Goal: Task Accomplishment & Management: Manage account settings

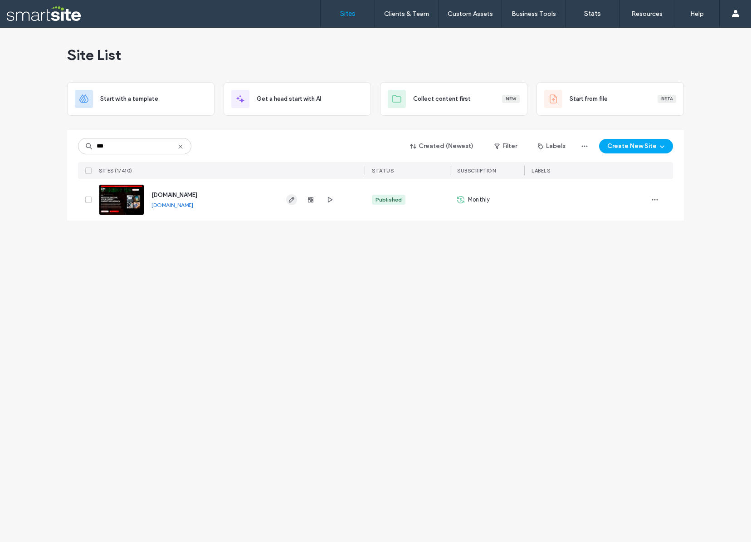
type input "***"
click at [293, 199] on use "button" at bounding box center [291, 199] width 5 height 5
type input "*****"
click at [291, 201] on use "button" at bounding box center [291, 199] width 5 height 5
type input "*****"
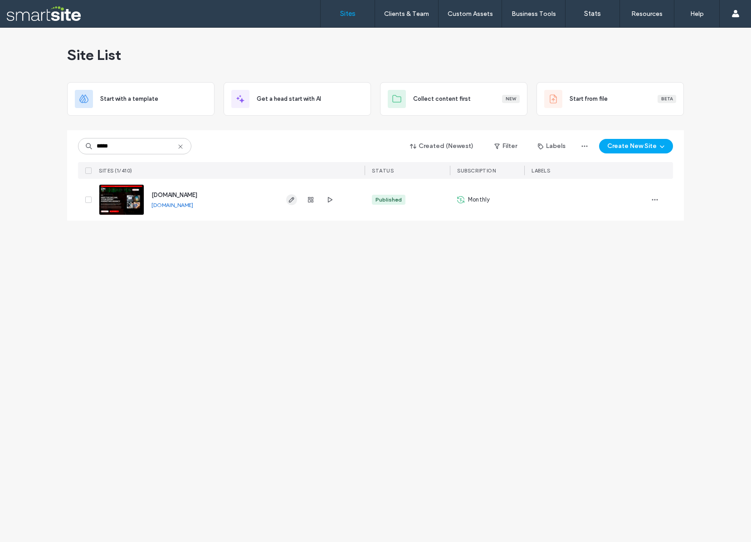
click at [292, 199] on icon "button" at bounding box center [291, 199] width 7 height 7
type input "*****"
click at [289, 200] on icon "button" at bounding box center [291, 199] width 7 height 7
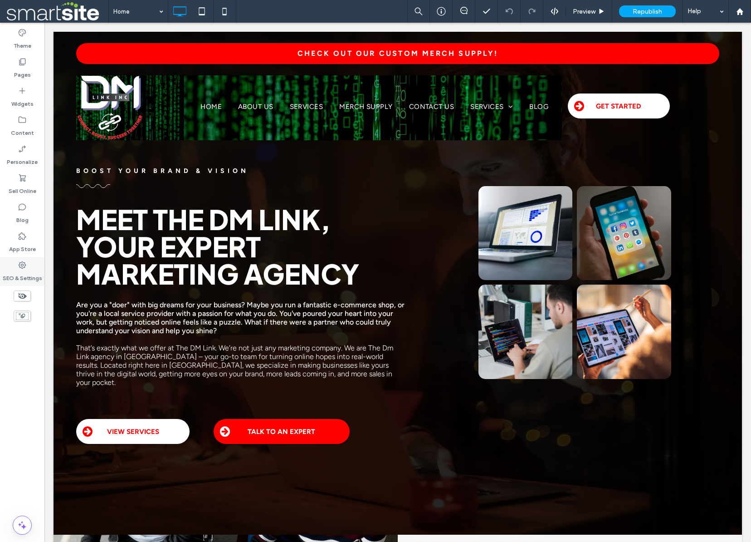
click at [0, 270] on div "SEO & Settings" at bounding box center [22, 271] width 44 height 29
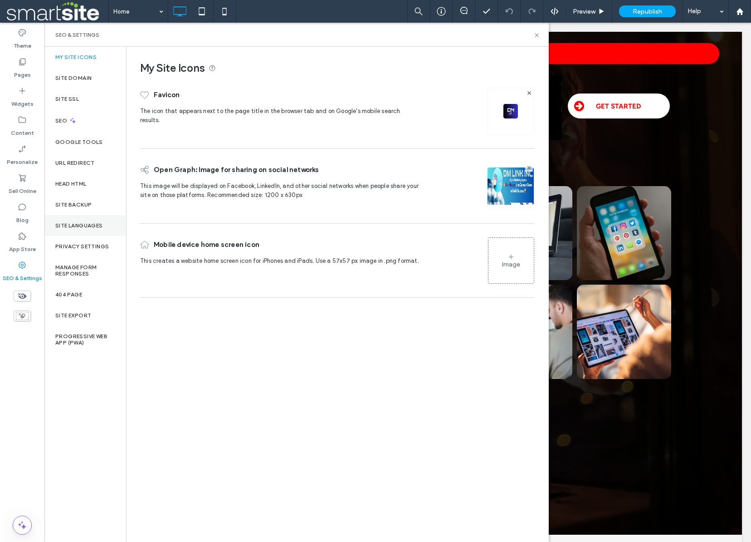
click at [75, 227] on label "Site Languages" at bounding box center [79, 225] width 48 height 6
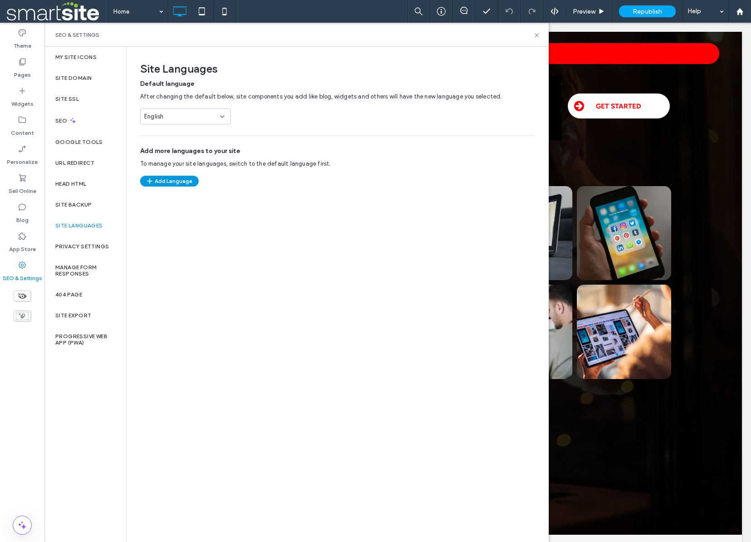
click at [167, 181] on button "Add Language" at bounding box center [169, 181] width 59 height 11
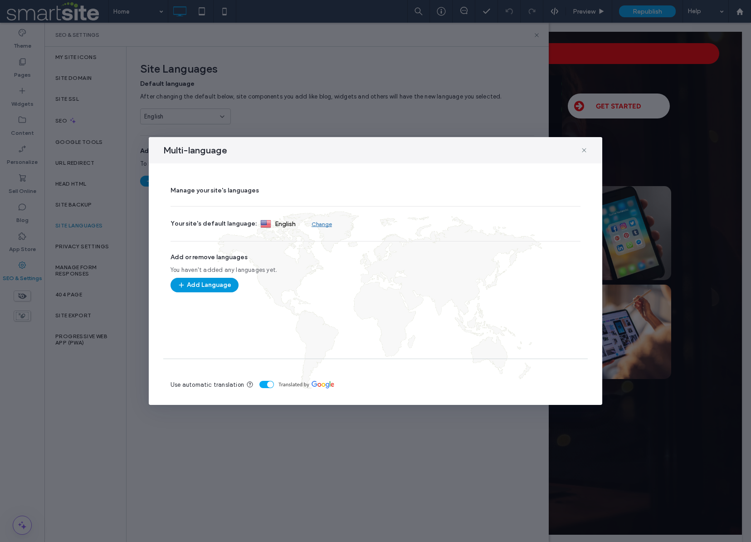
click at [205, 285] on button "Add Language" at bounding box center [205, 285] width 68 height 15
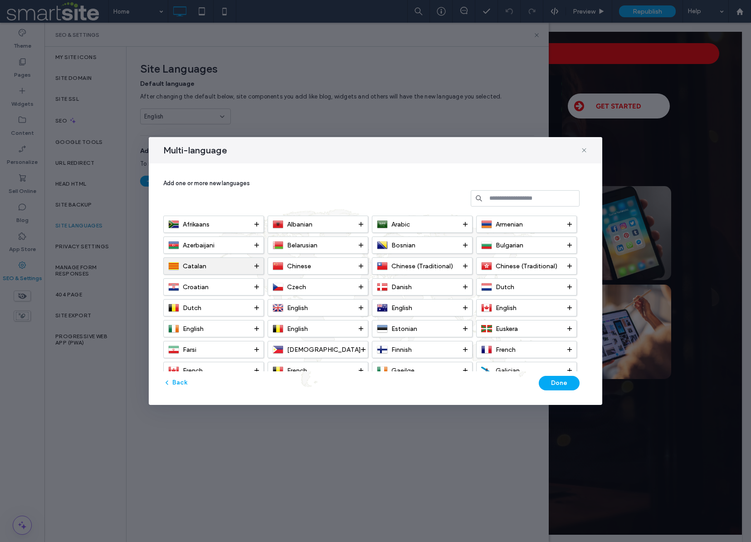
scroll to position [41, 0]
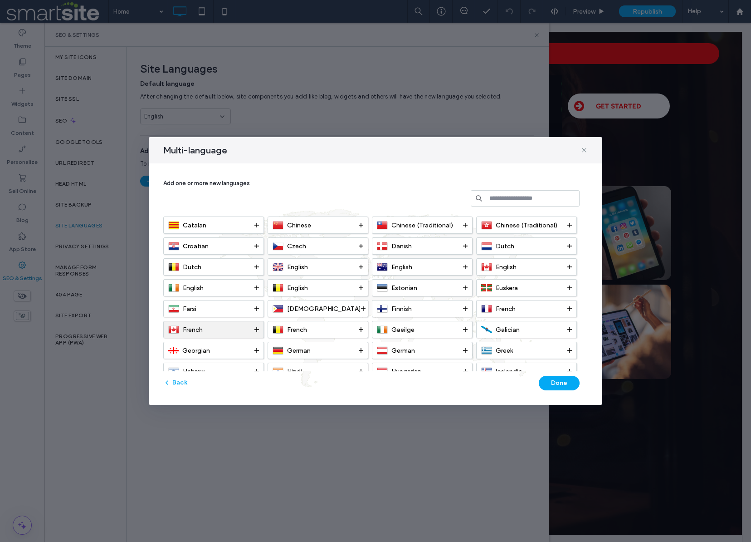
click at [223, 326] on div "French" at bounding box center [211, 329] width 86 height 11
click at [564, 383] on button "Done" at bounding box center [559, 383] width 41 height 15
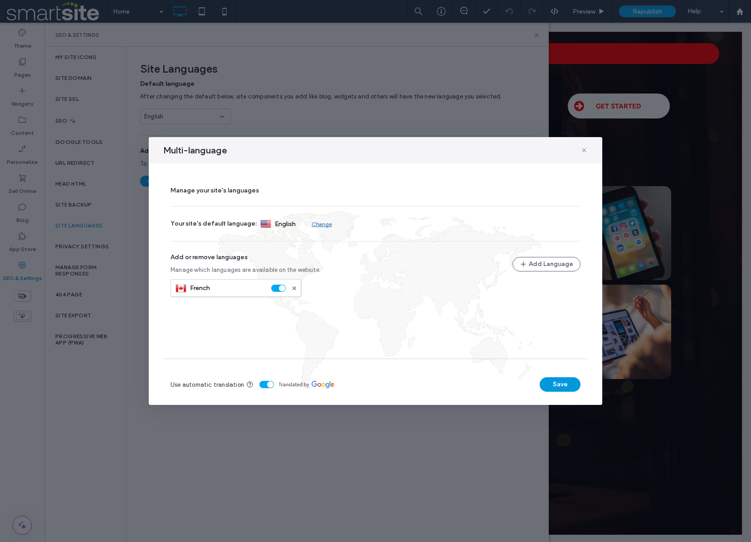
click at [563, 387] on button "Save" at bounding box center [560, 384] width 41 height 15
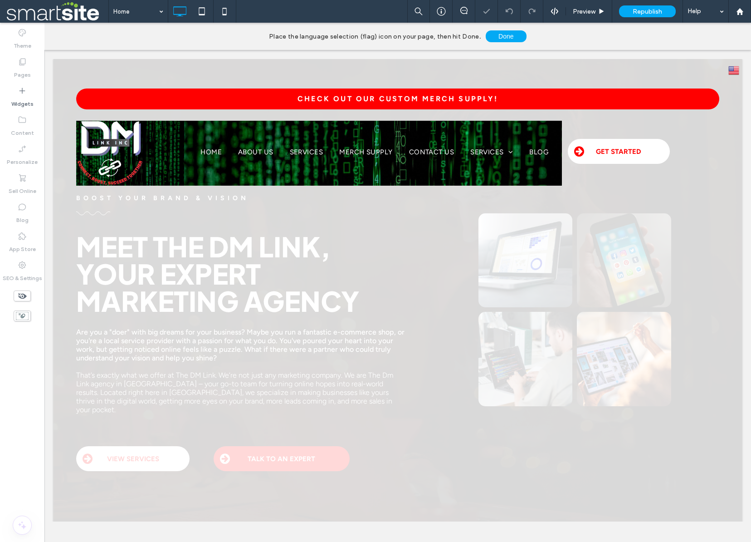
scroll to position [0, 0]
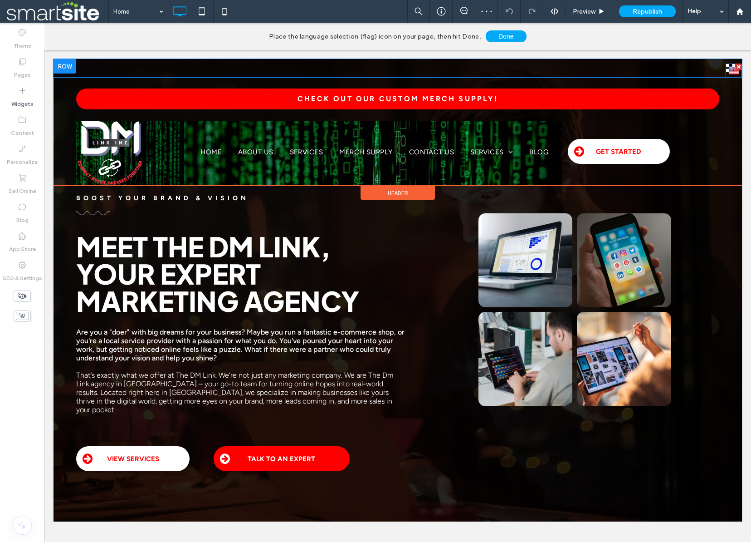
click at [734, 73] on img at bounding box center [734, 70] width 11 height 12
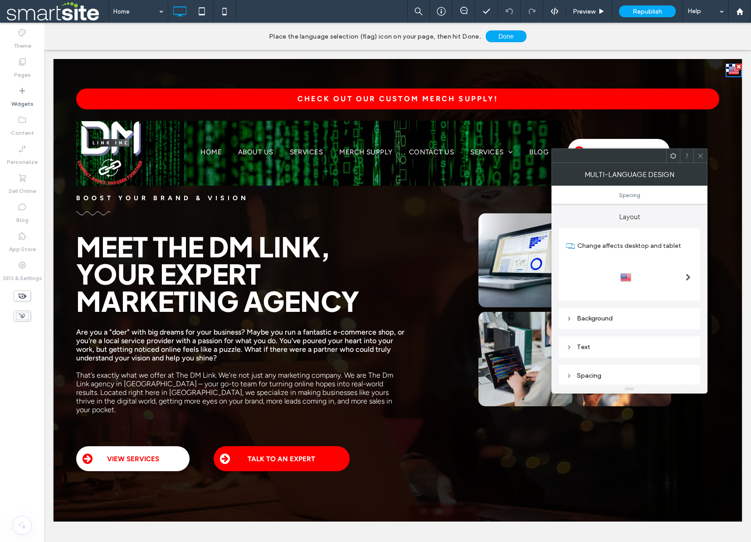
click at [687, 278] on span at bounding box center [688, 277] width 5 height 7
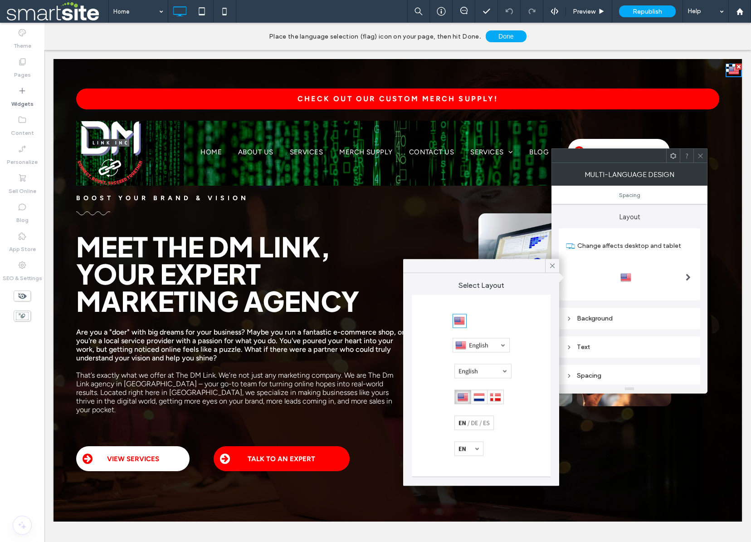
click at [503, 345] on div at bounding box center [481, 345] width 57 height 15
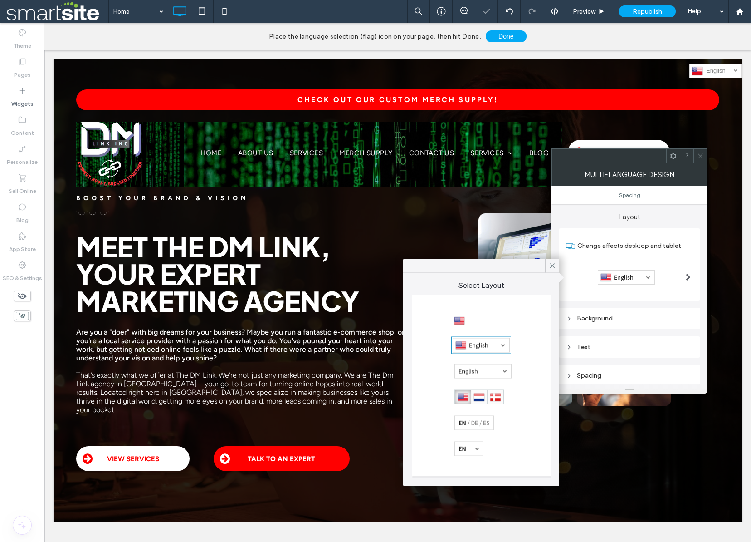
click at [504, 369] on div at bounding box center [483, 371] width 57 height 15
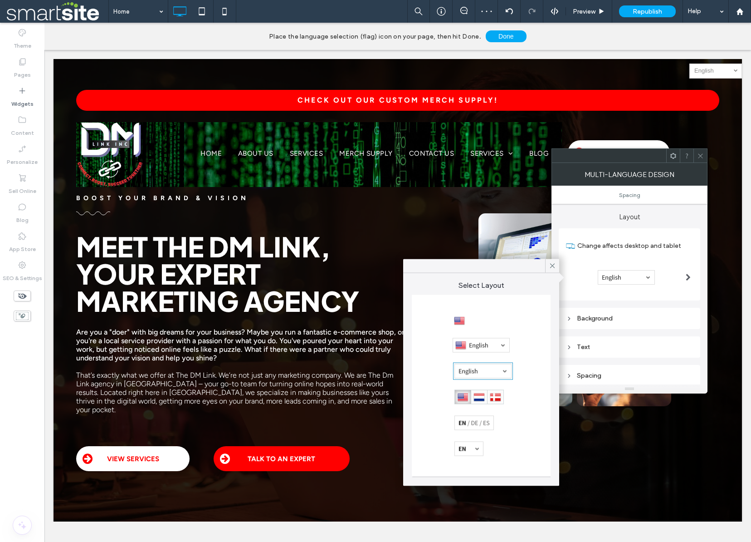
click at [480, 446] on div at bounding box center [469, 448] width 29 height 15
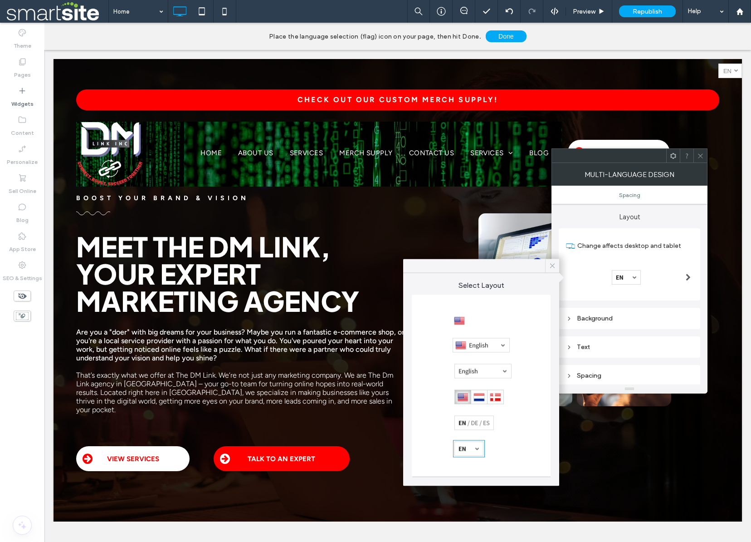
click at [552, 264] on icon at bounding box center [552, 266] width 8 height 8
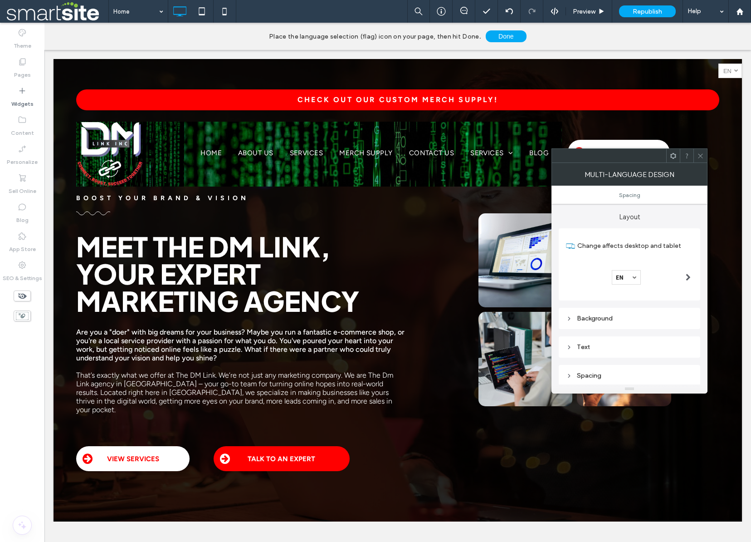
click at [701, 153] on icon at bounding box center [700, 155] width 7 height 7
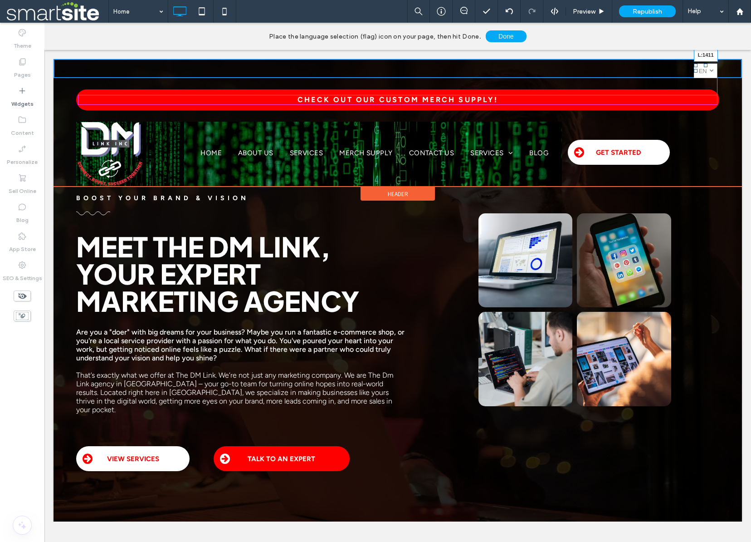
drag, startPoint x: 720, startPoint y: 71, endPoint x: 697, endPoint y: 72, distance: 23.6
click at [697, 72] on div at bounding box center [696, 71] width 4 height 4
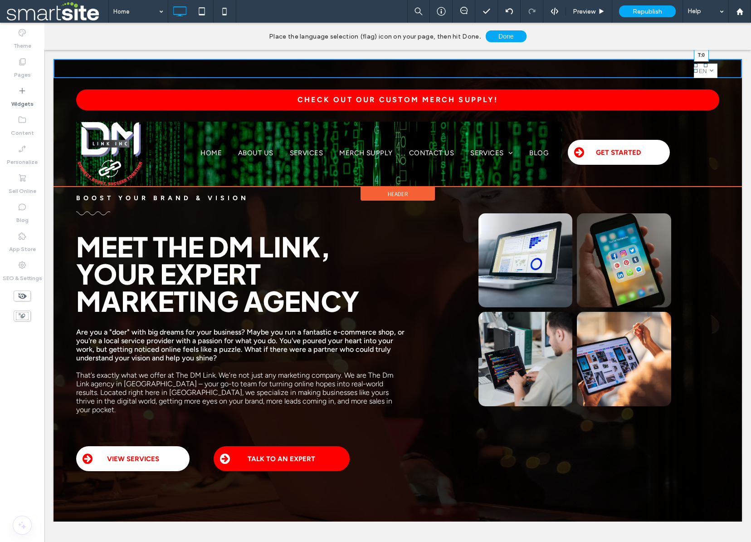
drag, startPoint x: 705, startPoint y: 65, endPoint x: 749, endPoint y: 119, distance: 70.3
click at [705, 64] on div at bounding box center [706, 66] width 4 height 4
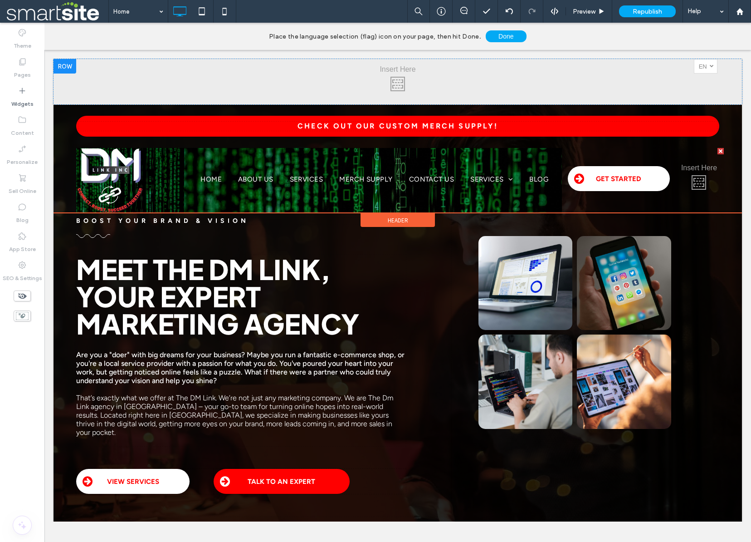
drag, startPoint x: 704, startPoint y: 69, endPoint x: 653, endPoint y: 154, distance: 99.3
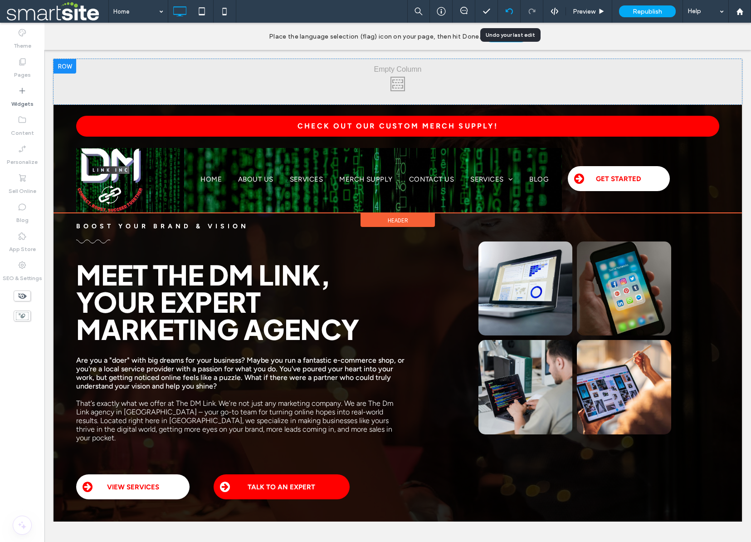
click at [506, 10] on use at bounding box center [508, 11] width 7 height 6
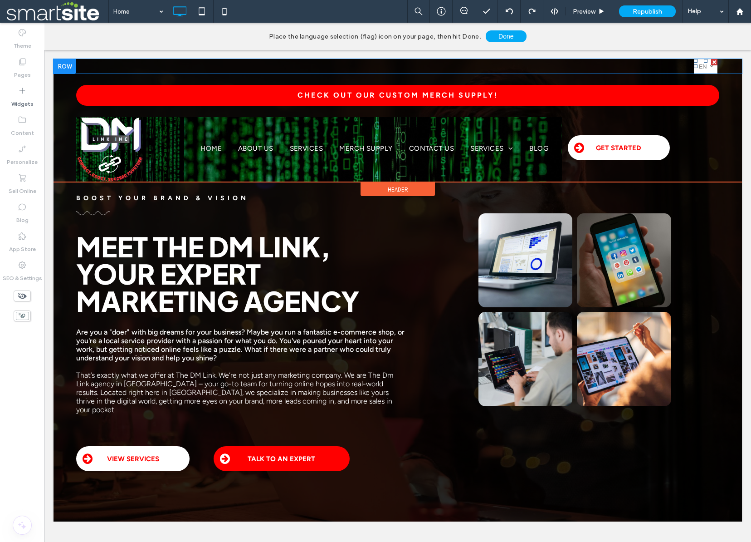
click at [703, 66] on span "en" at bounding box center [703, 66] width 8 height 7
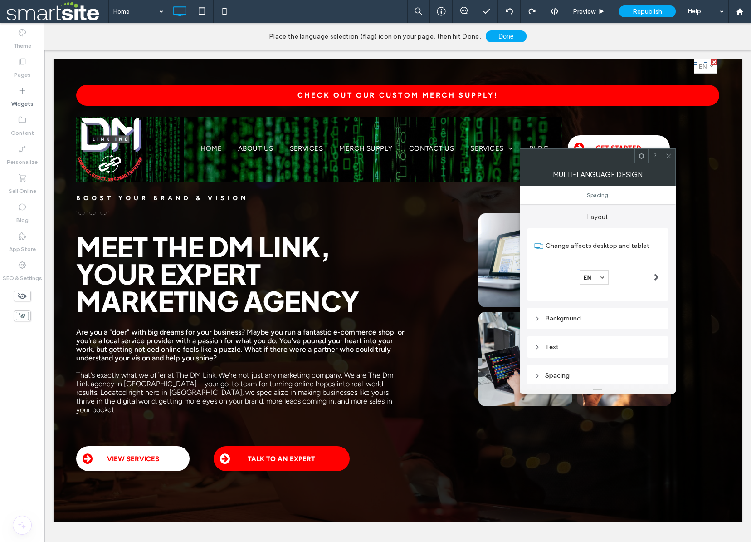
click at [670, 154] on icon at bounding box center [669, 155] width 7 height 7
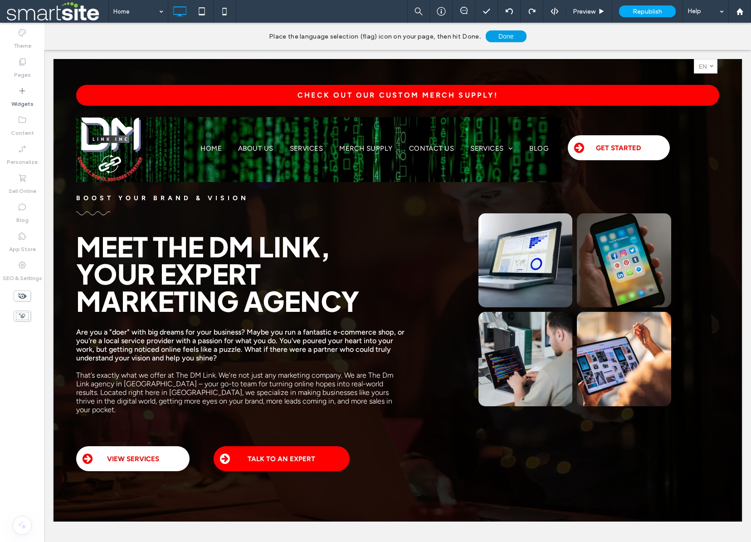
click at [504, 37] on button "Done" at bounding box center [506, 36] width 41 height 12
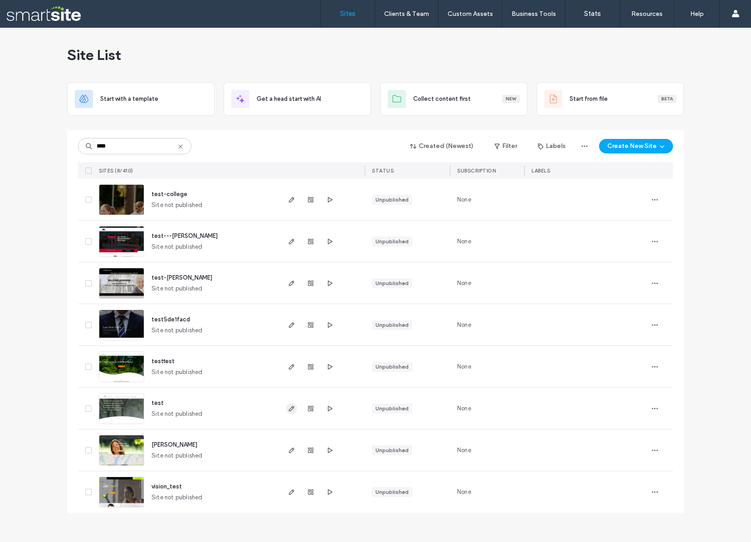
type input "****"
click at [290, 408] on use "button" at bounding box center [291, 408] width 5 height 5
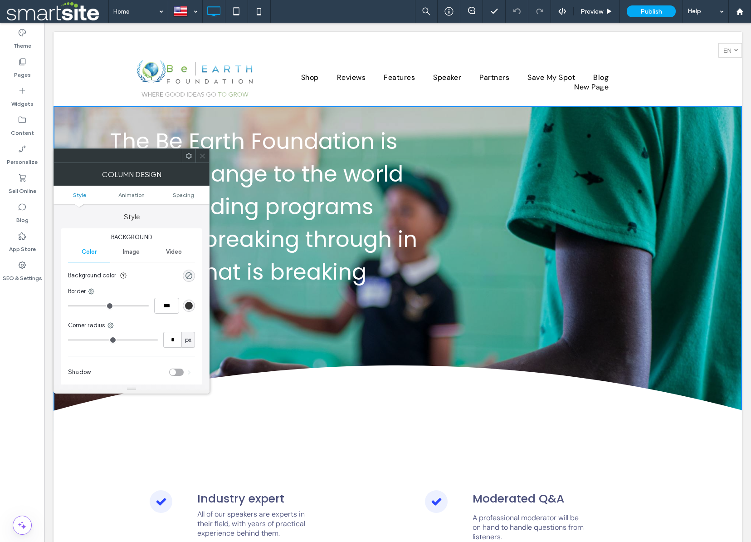
click at [203, 156] on icon at bounding box center [202, 155] width 7 height 7
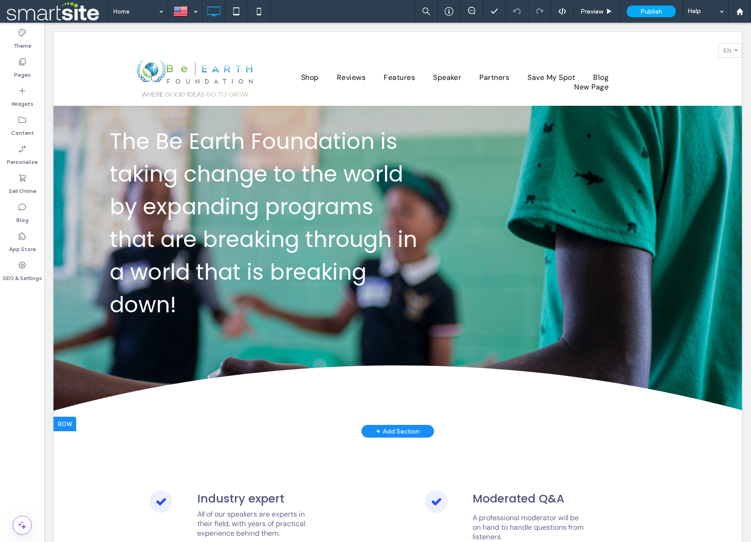
click at [555, 165] on div "The Be Earth Foundation is taking change to the world by expanding programs tha…" at bounding box center [398, 268] width 689 height 325
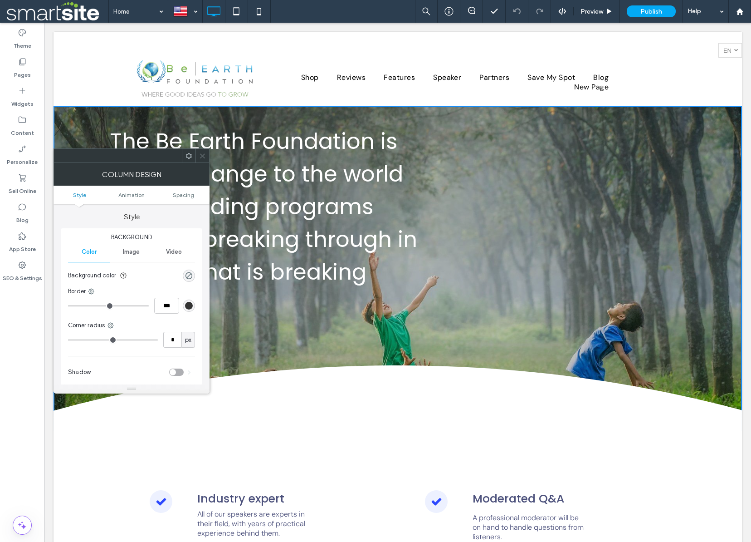
click at [202, 156] on use at bounding box center [202, 155] width 5 height 5
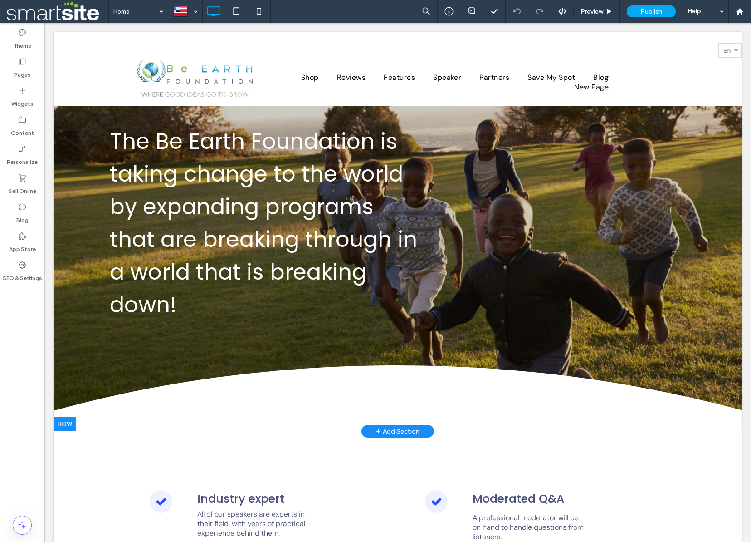
click at [73, 332] on div "The Be Earth Foundation is taking change to the world by expanding programs tha…" at bounding box center [398, 268] width 689 height 325
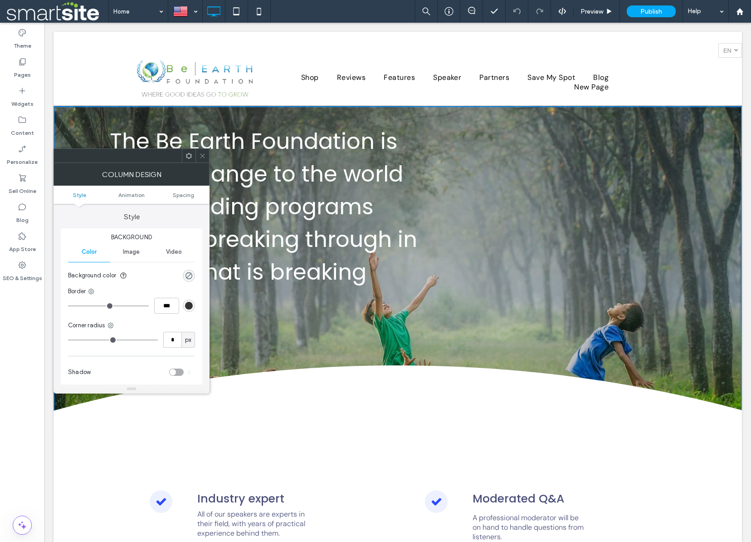
click at [199, 152] on icon at bounding box center [202, 155] width 7 height 7
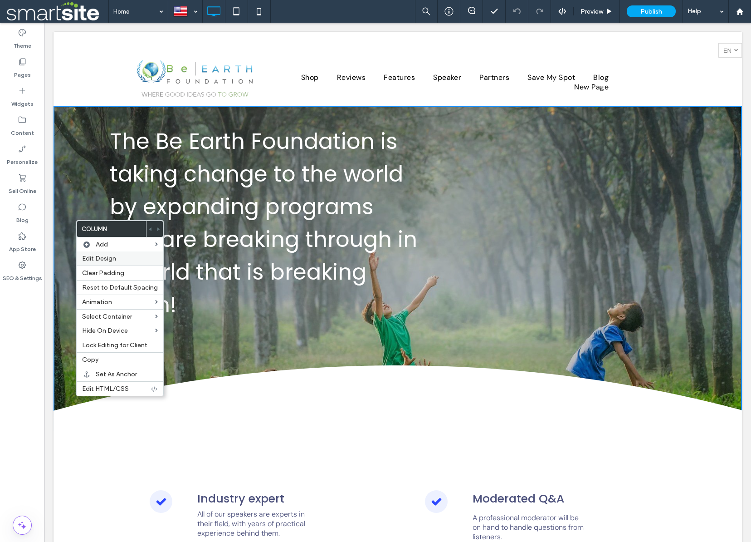
click at [100, 257] on span "Edit Design" at bounding box center [99, 259] width 34 height 8
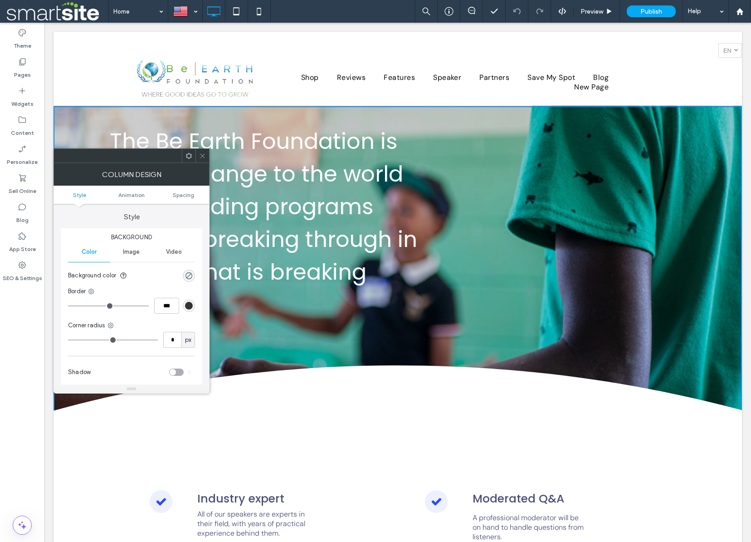
click at [208, 155] on div at bounding box center [203, 156] width 14 height 14
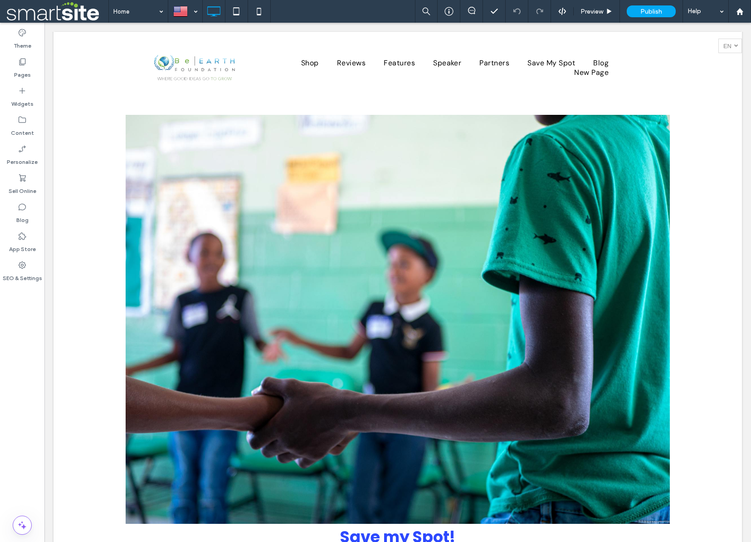
scroll to position [1301, 0]
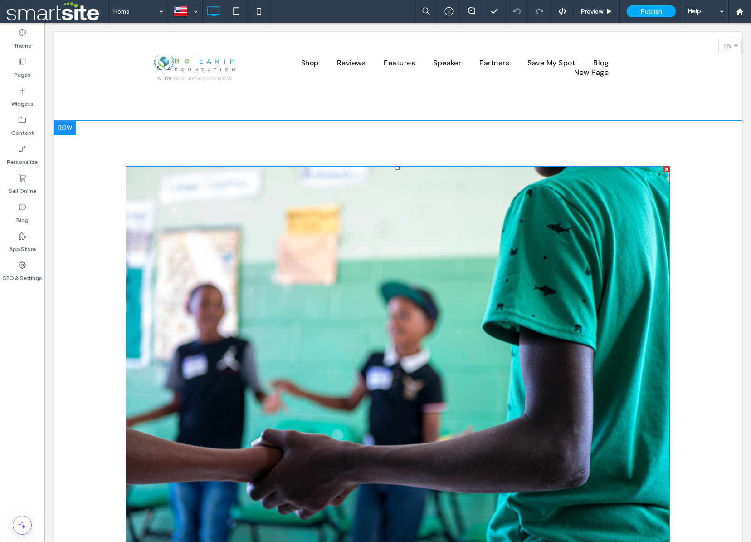
click at [314, 298] on img at bounding box center [398, 370] width 544 height 409
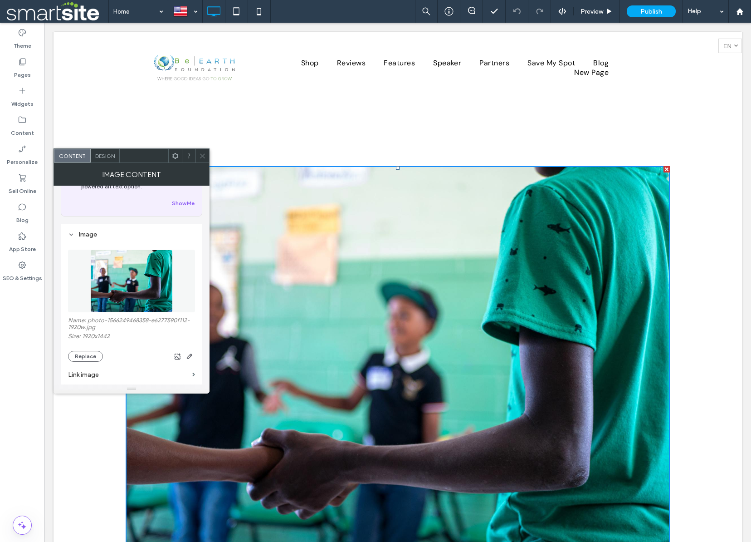
scroll to position [49, 0]
click at [86, 360] on button "Replace" at bounding box center [85, 355] width 35 height 11
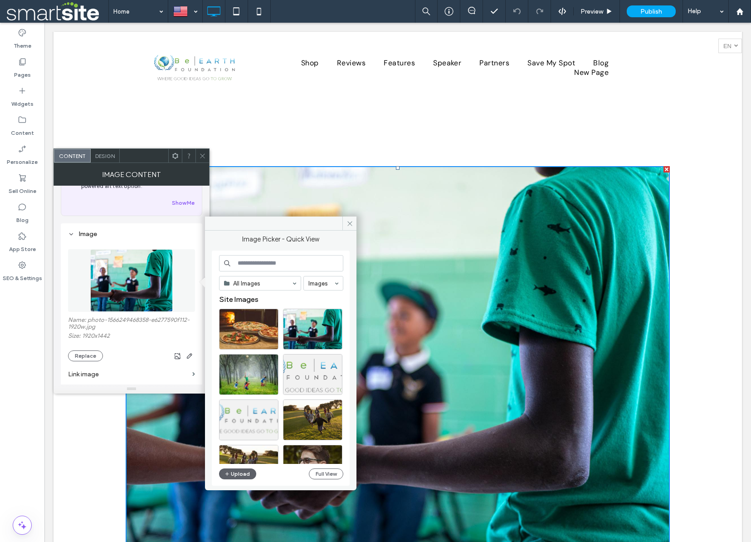
click at [251, 262] on input at bounding box center [281, 263] width 124 height 16
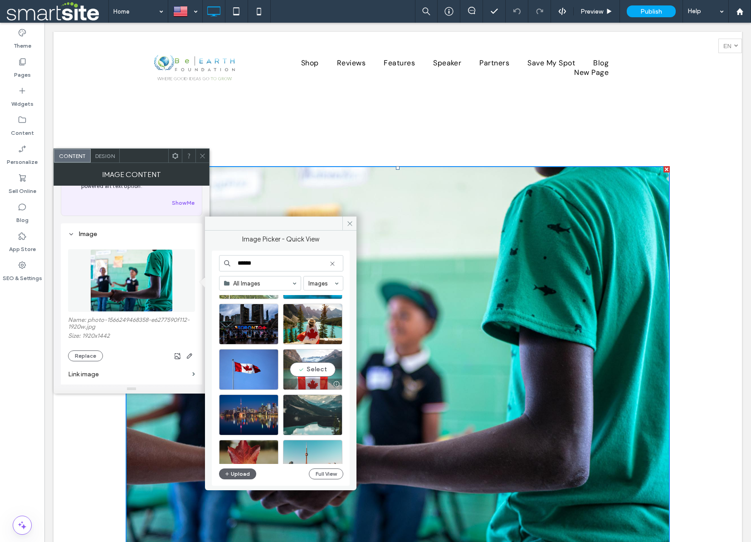
scroll to position [0, 0]
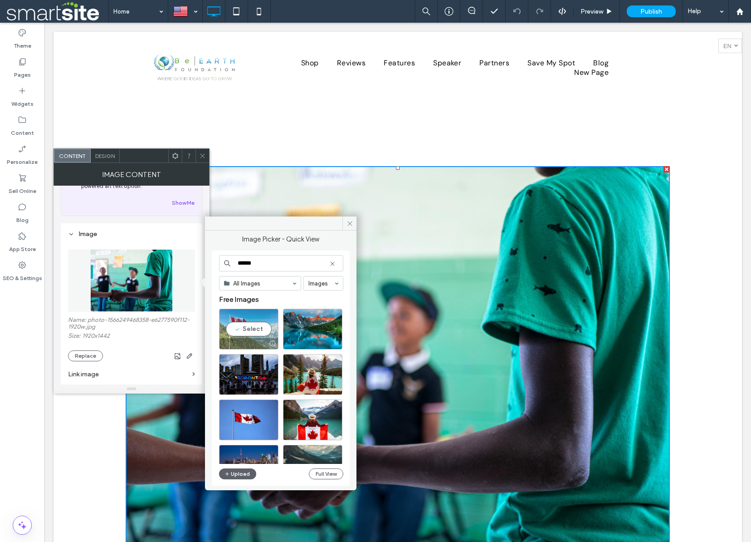
type input "******"
click at [250, 329] on div "Select" at bounding box center [248, 328] width 59 height 41
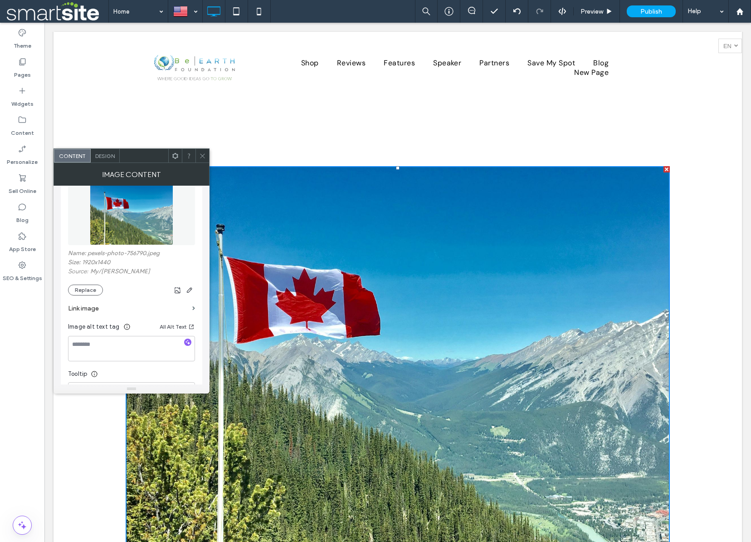
scroll to position [126, 0]
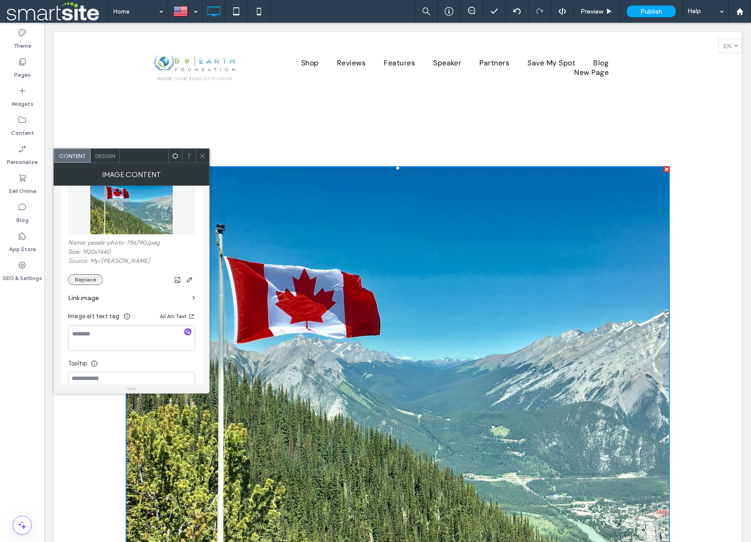
click at [85, 280] on button "Replace" at bounding box center [85, 279] width 35 height 11
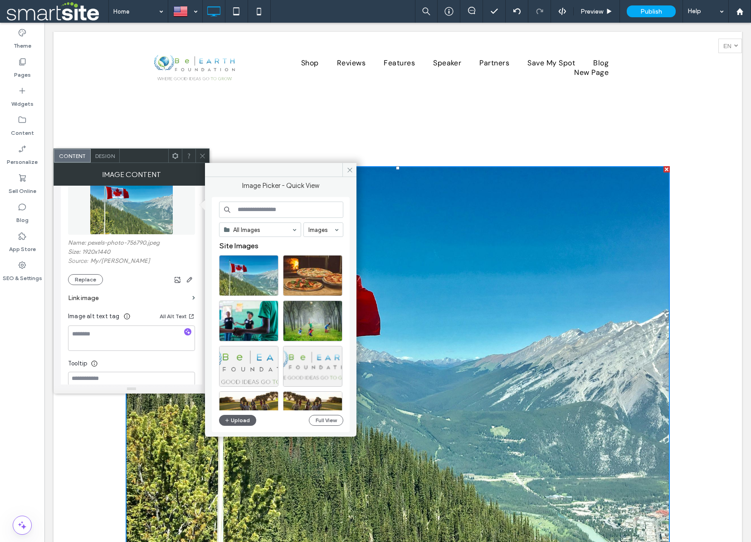
click at [280, 209] on input at bounding box center [281, 209] width 124 height 16
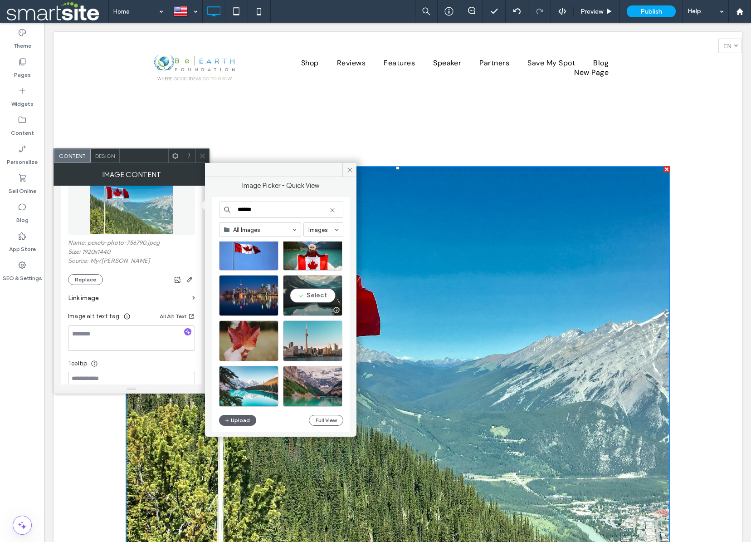
scroll to position [206, 0]
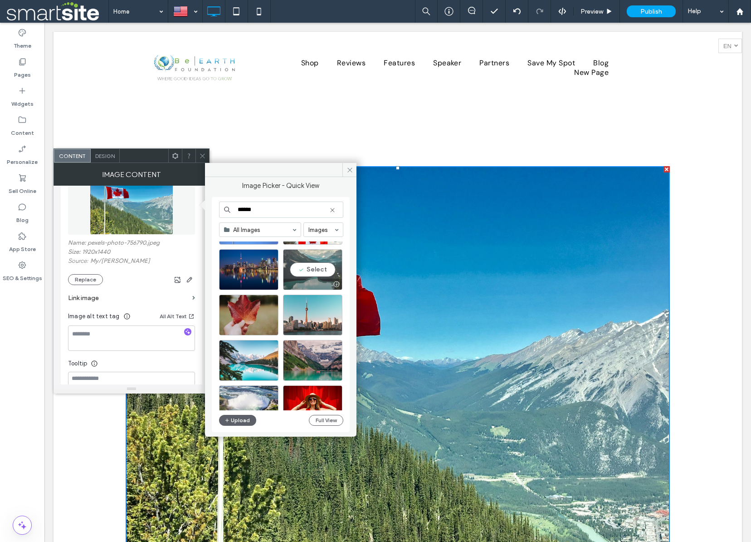
type input "******"
click at [315, 268] on div "Select" at bounding box center [312, 269] width 59 height 41
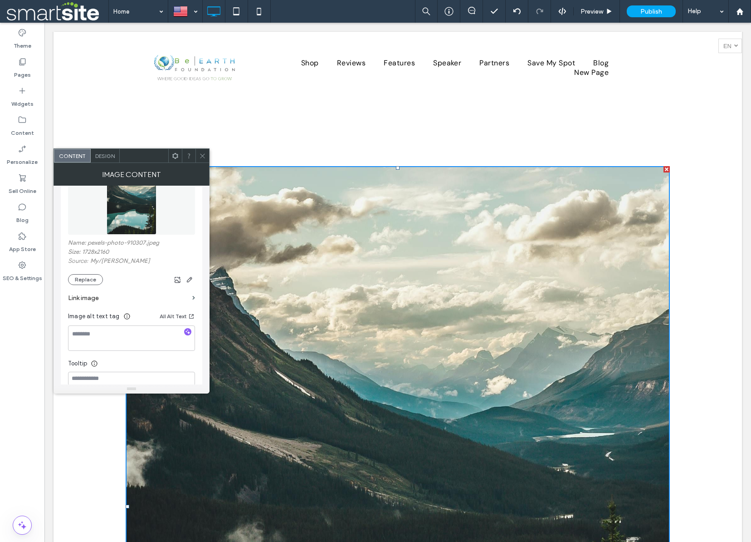
click at [144, 242] on label "Name: pexels-photo-910307.jpeg" at bounding box center [131, 243] width 127 height 9
copy label "Name: pexels-photo-910307.jpeg"
